Goal: Task Accomplishment & Management: Manage account settings

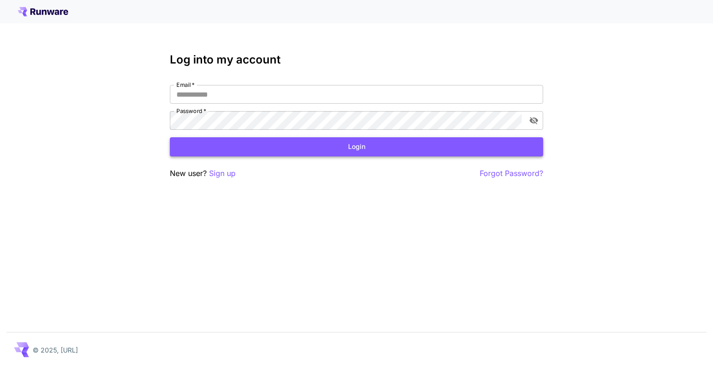
type input "**********"
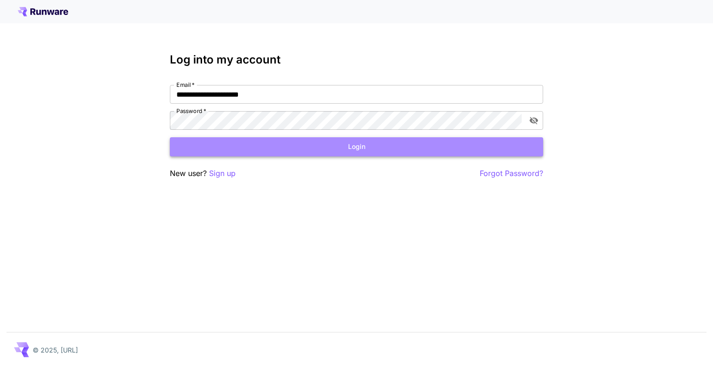
click at [312, 156] on button "Login" at bounding box center [356, 146] width 373 height 19
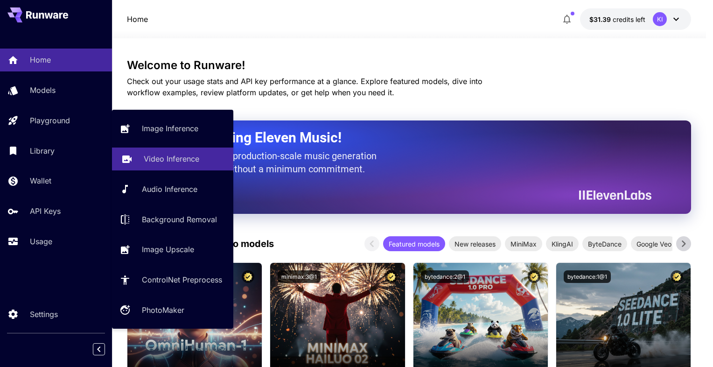
click at [162, 160] on p "Video Inference" at bounding box center [172, 158] width 56 height 11
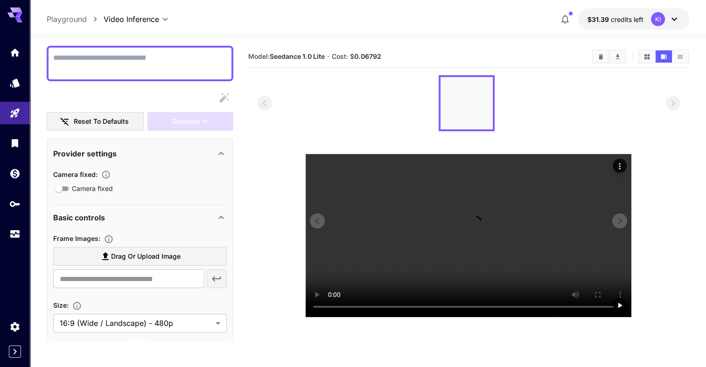
scroll to position [76, 0]
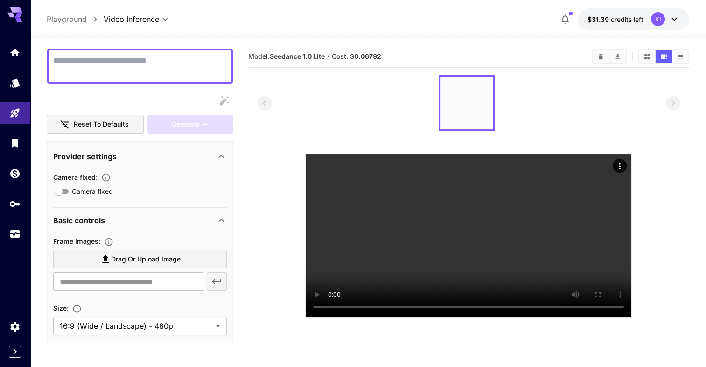
click at [658, 283] on section at bounding box center [469, 196] width 424 height 242
click at [375, 113] on div at bounding box center [469, 103] width 424 height 56
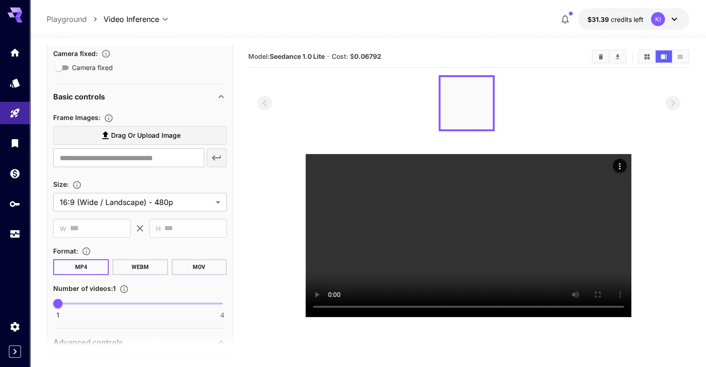
scroll to position [0, 0]
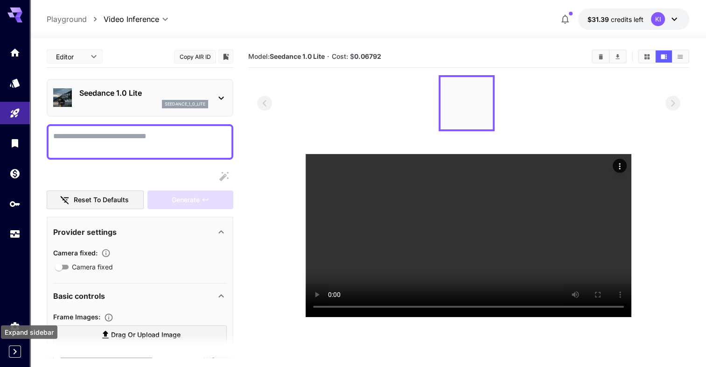
click at [15, 353] on icon "Expand sidebar" at bounding box center [14, 351] width 11 height 11
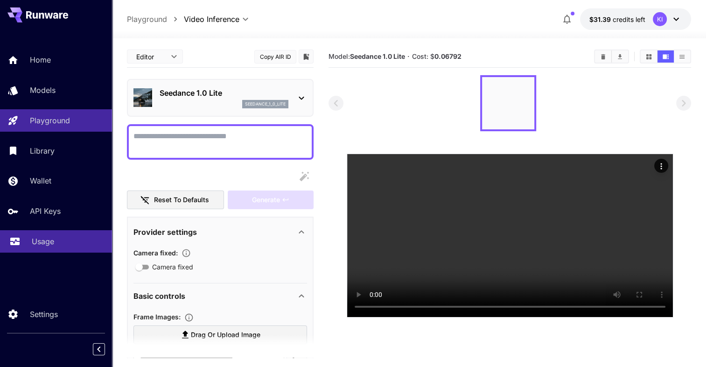
click at [38, 243] on p "Usage" at bounding box center [43, 241] width 22 height 11
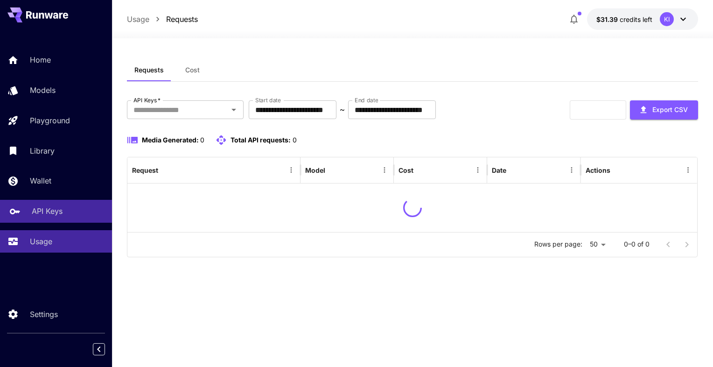
click at [77, 208] on div "API Keys" at bounding box center [68, 210] width 73 height 11
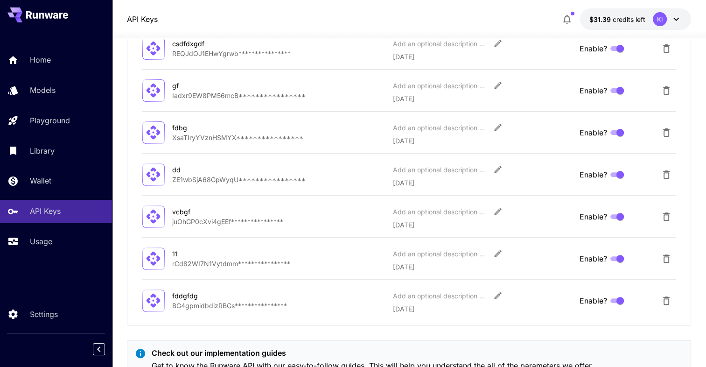
scroll to position [348, 0]
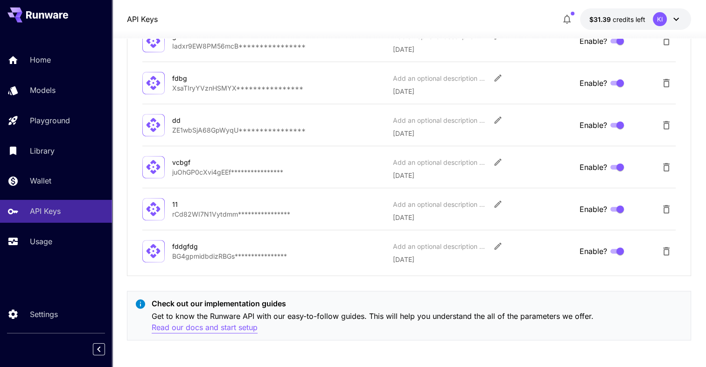
click at [220, 327] on p "Read our docs and start setup" at bounding box center [205, 327] width 106 height 12
